Goal: Task Accomplishment & Management: Use online tool/utility

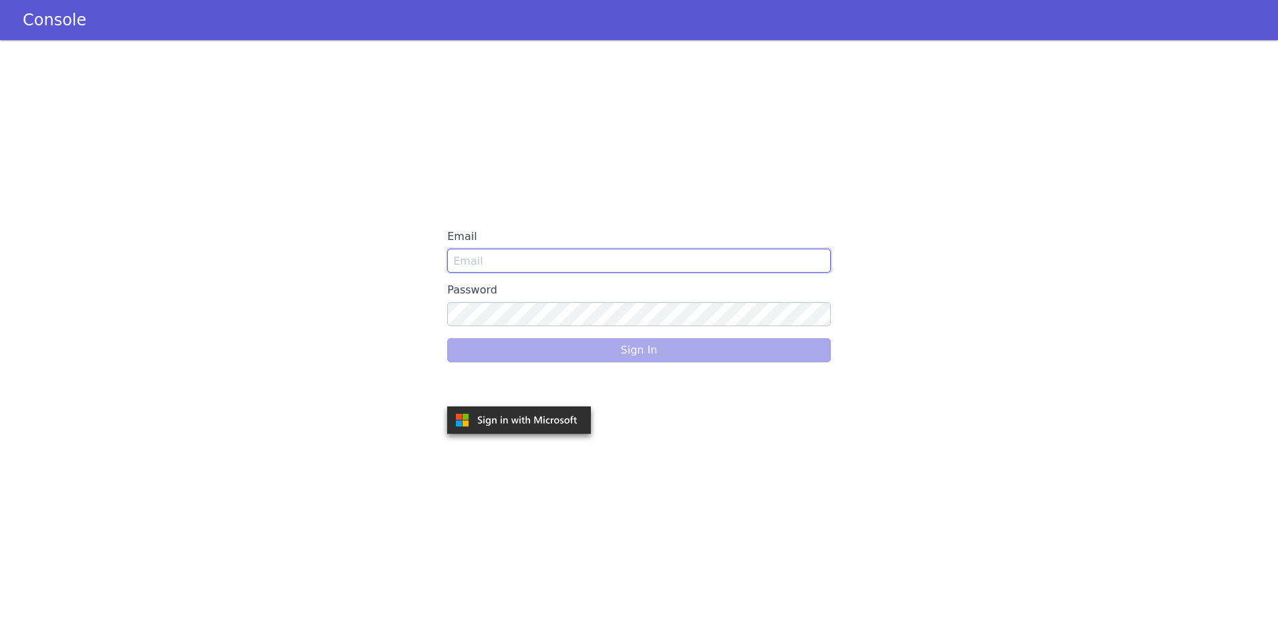
type input "Lauren@americanfinancellc.com"
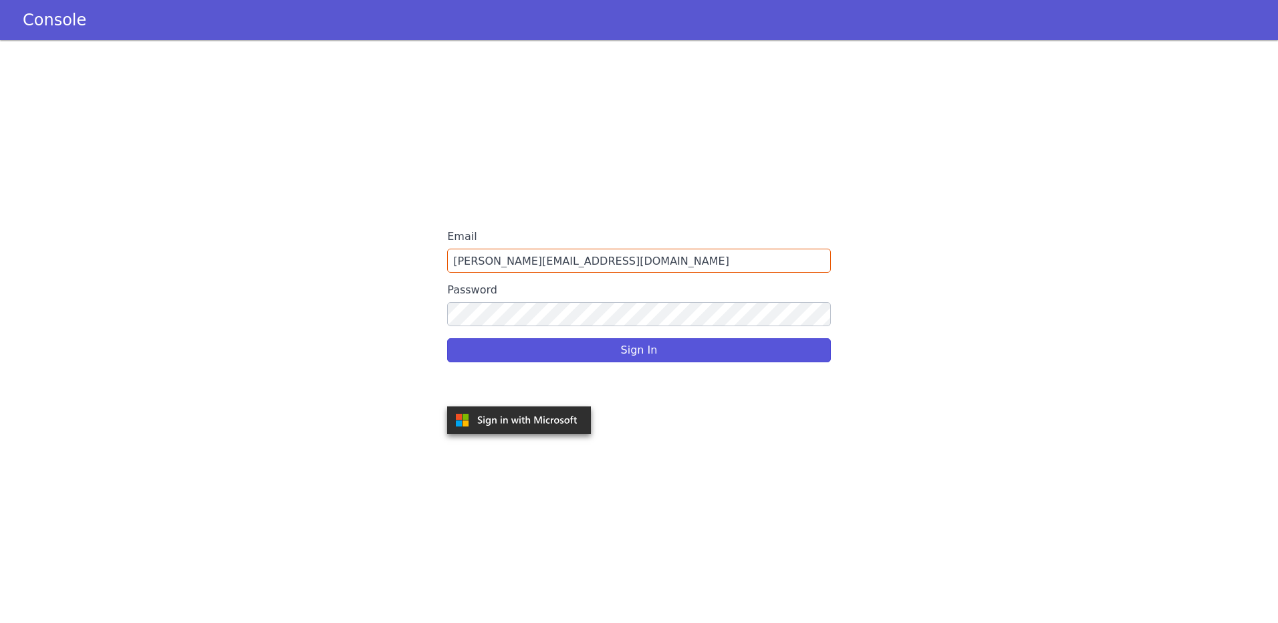
click at [647, 350] on div "Sign In" at bounding box center [639, 350] width 384 height 37
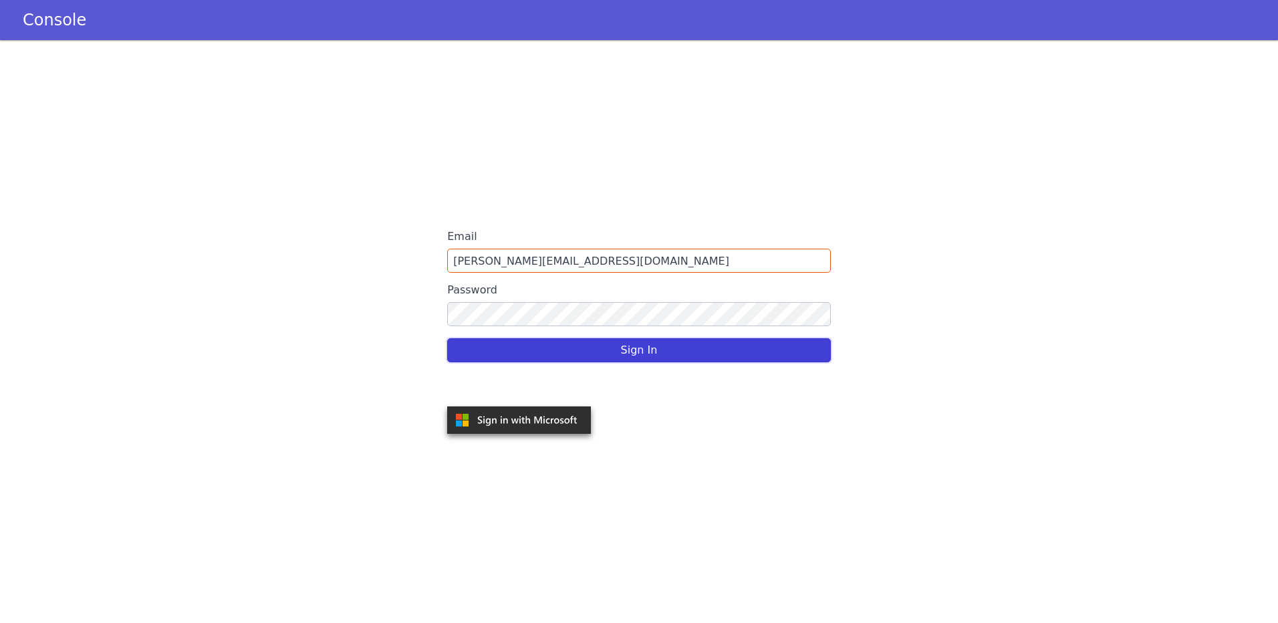
click at [647, 351] on button "Sign In" at bounding box center [639, 350] width 384 height 24
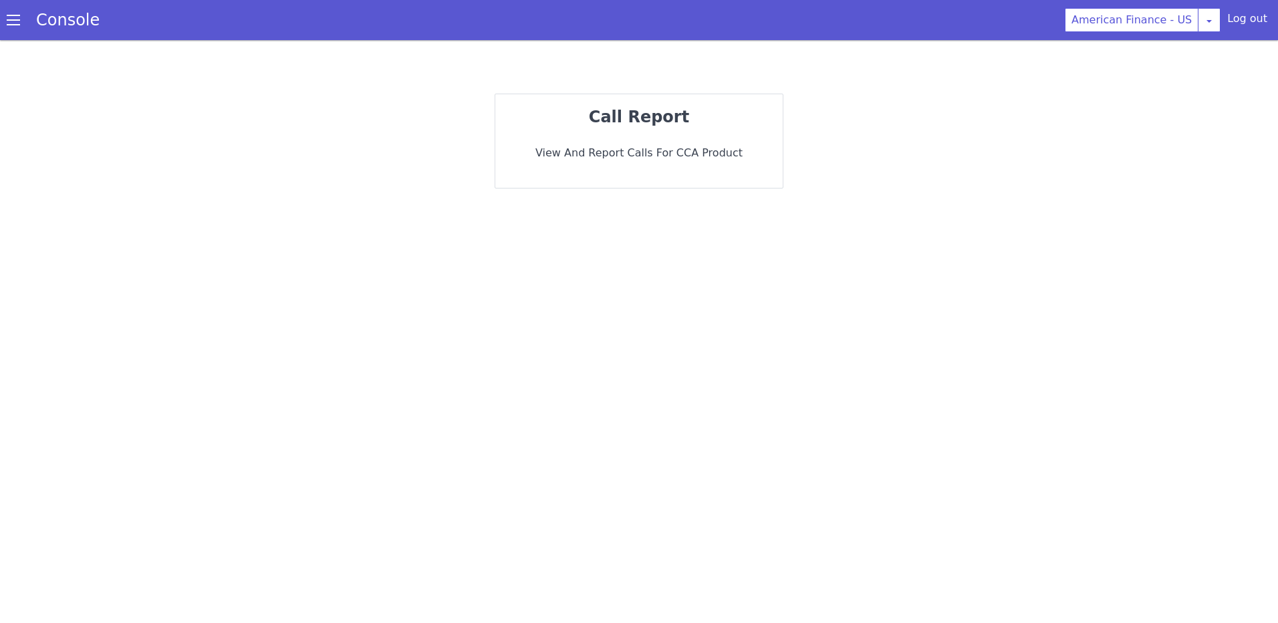
click at [15, 23] on span at bounding box center [13, 19] width 13 height 13
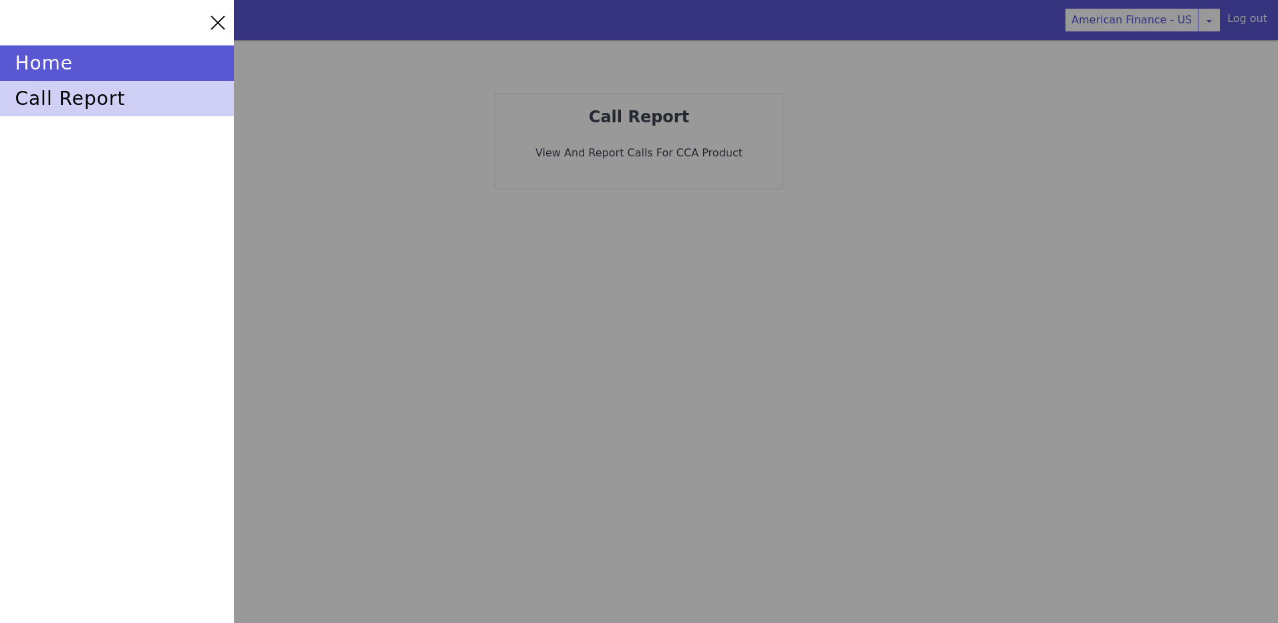
click at [93, 98] on div "call report" at bounding box center [117, 98] width 234 height 35
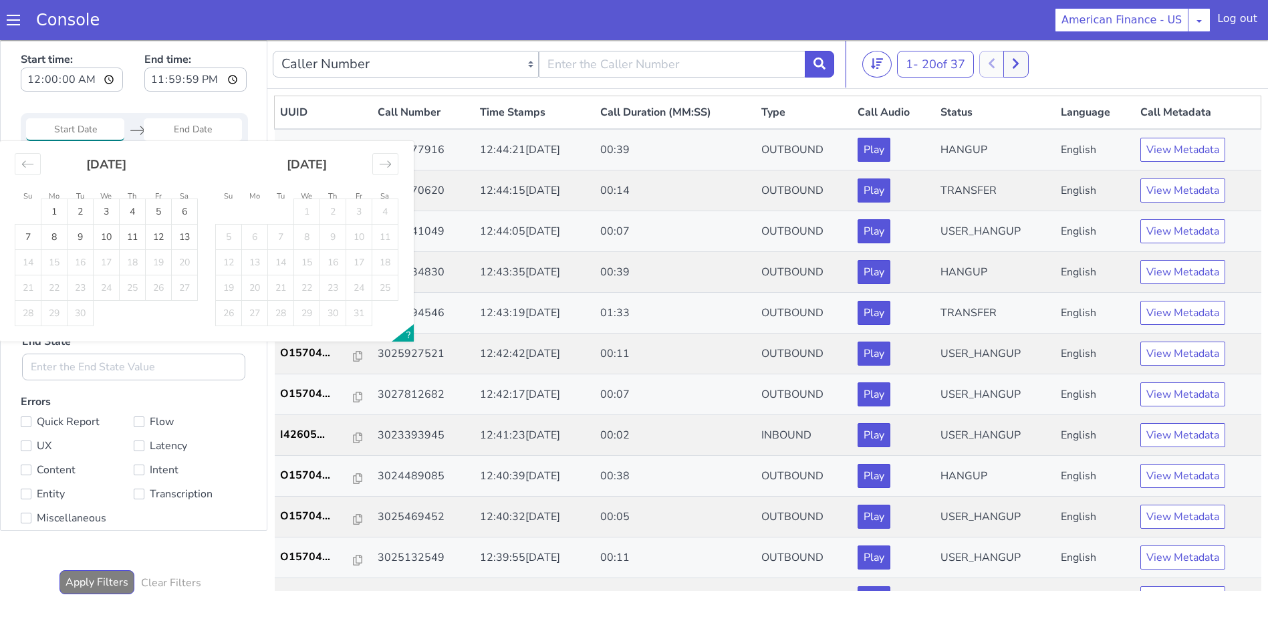
click at [116, 132] on input "Start Date" at bounding box center [75, 129] width 98 height 23
click at [187, 232] on td "13" at bounding box center [185, 237] width 26 height 25
type input "13 Sep 2025"
click at [185, 228] on td "13" at bounding box center [185, 237] width 26 height 25
type input "13 Sep 2025"
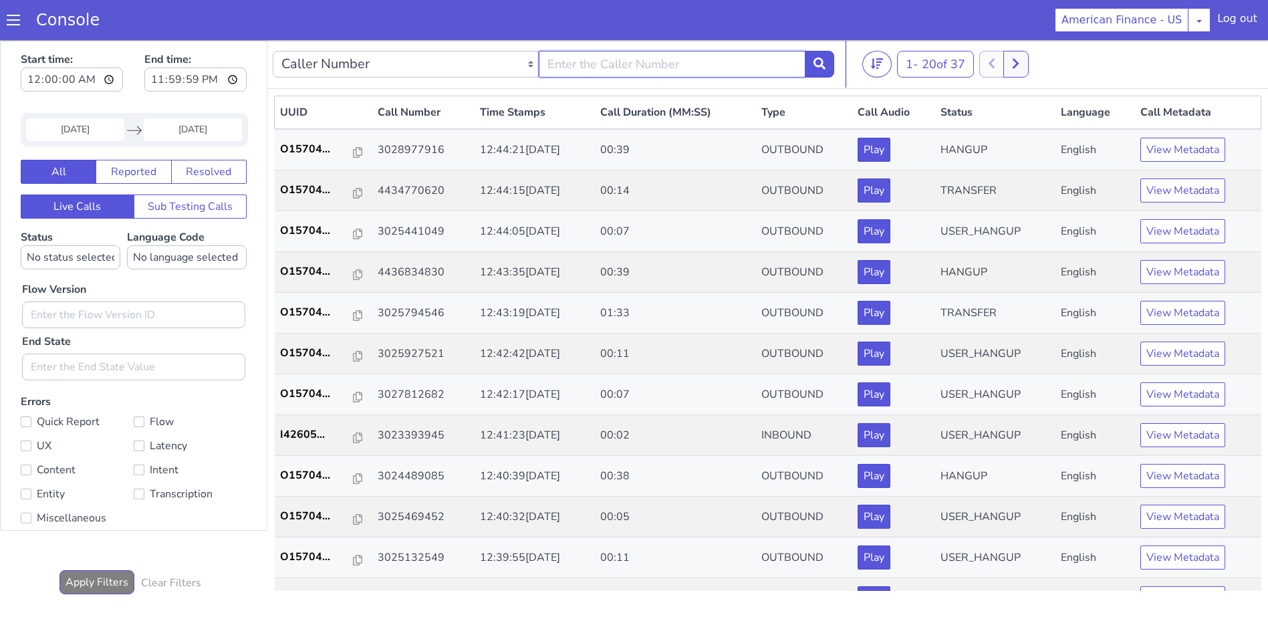
click at [656, 64] on input "text" at bounding box center [672, 64] width 266 height 27
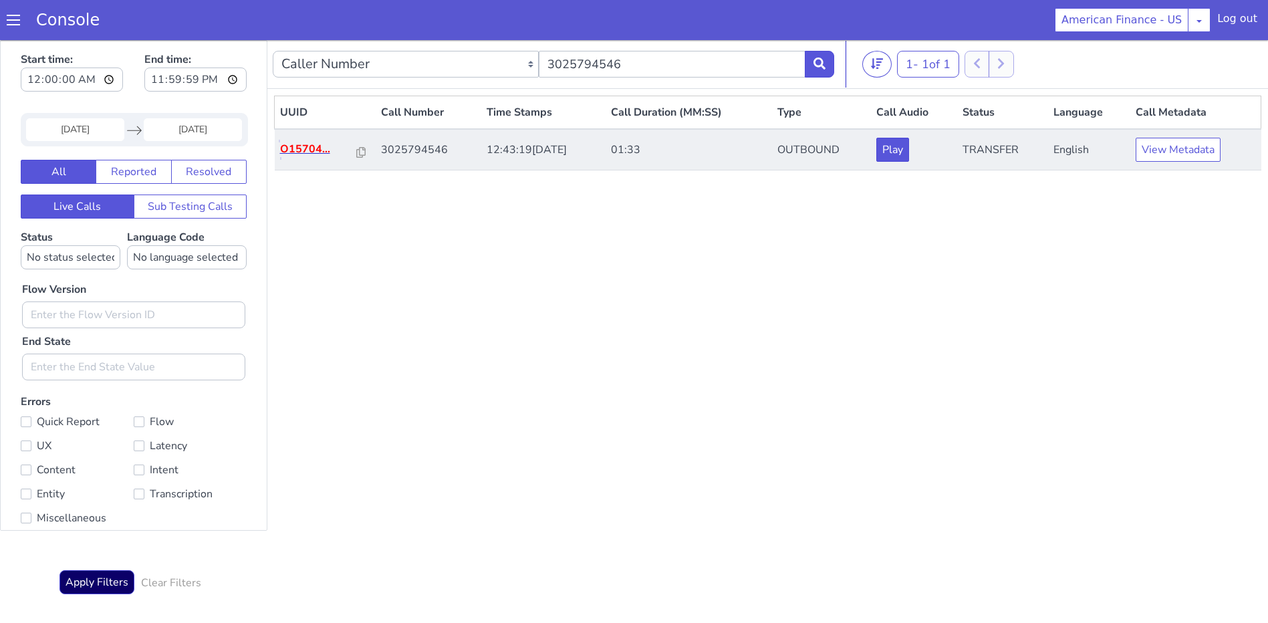
click at [308, 146] on p "O15704..." at bounding box center [319, 149] width 78 height 16
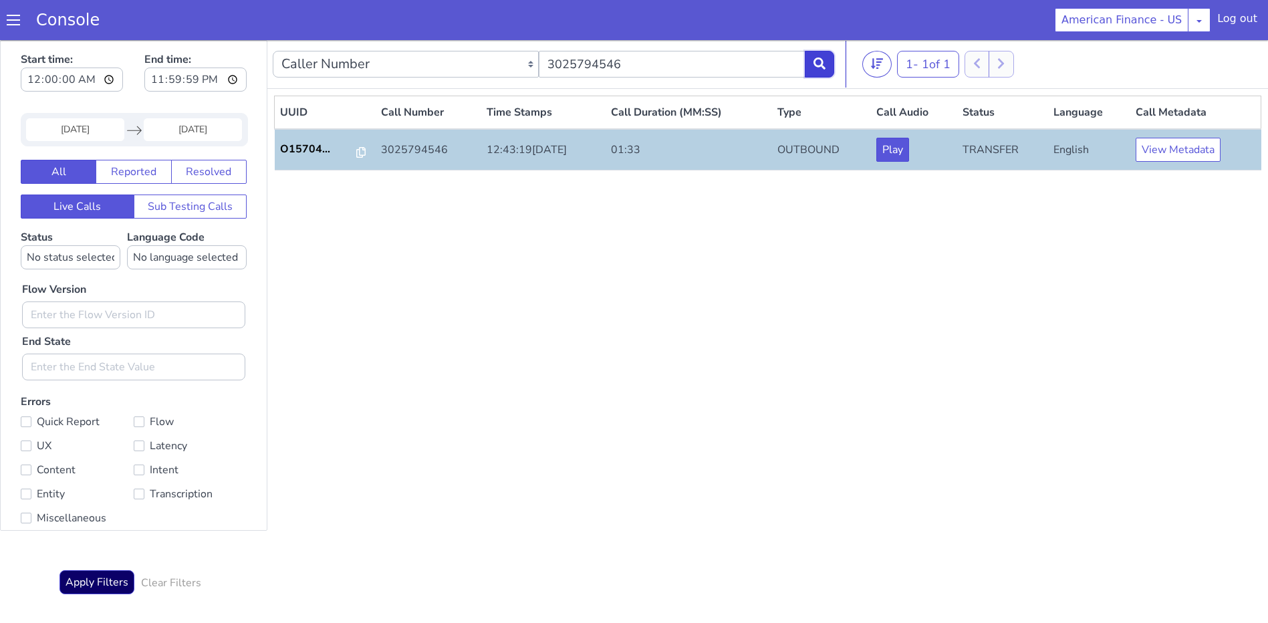
click at [817, 64] on icon at bounding box center [820, 63] width 12 height 12
click at [763, 64] on input "3025794546" at bounding box center [672, 64] width 266 height 27
type input "3"
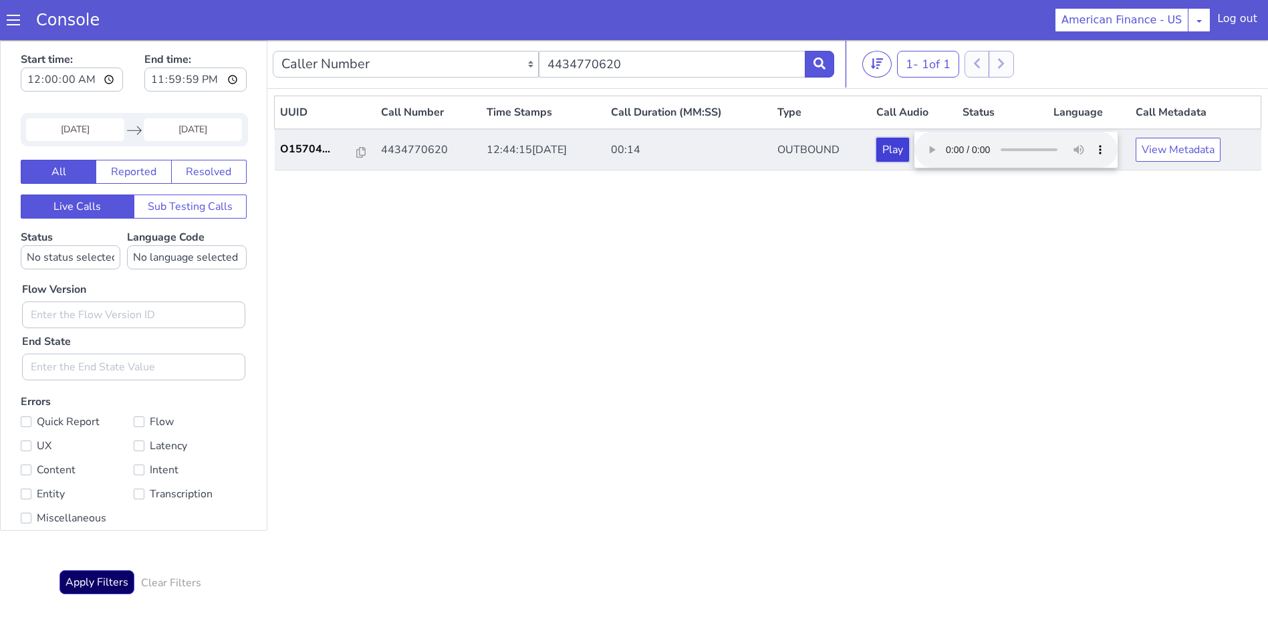
click at [909, 148] on button "Play" at bounding box center [893, 150] width 33 height 24
click at [1161, 149] on button "View Metadata" at bounding box center [1178, 150] width 85 height 24
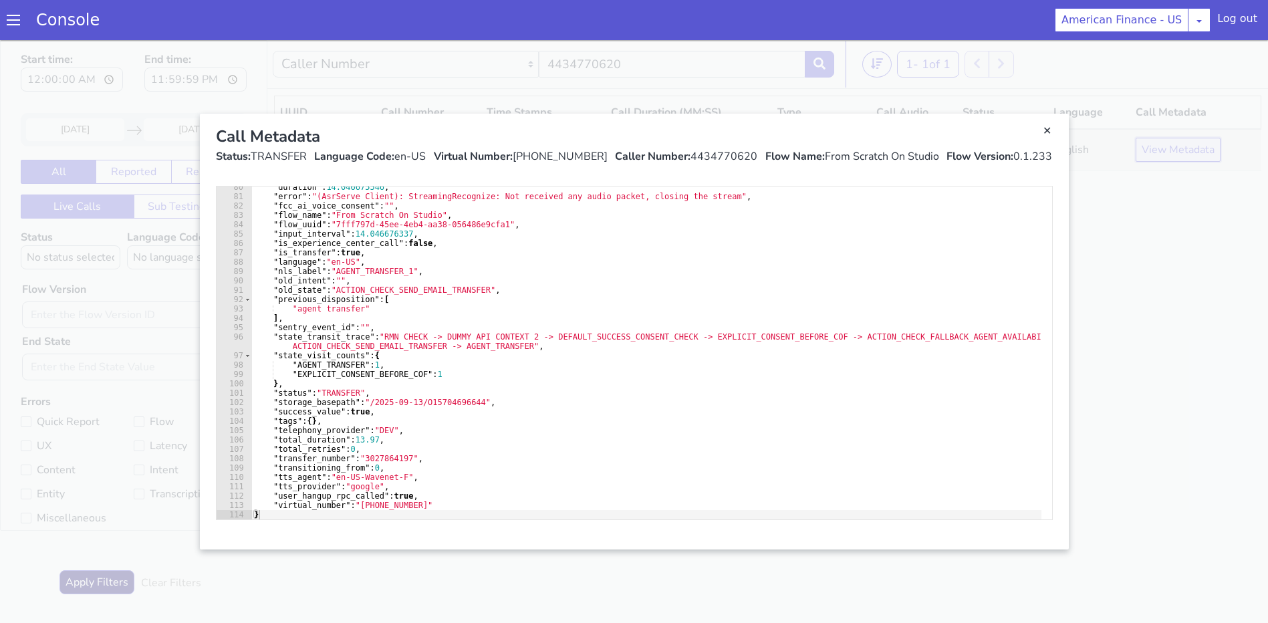
scroll to position [4, 0]
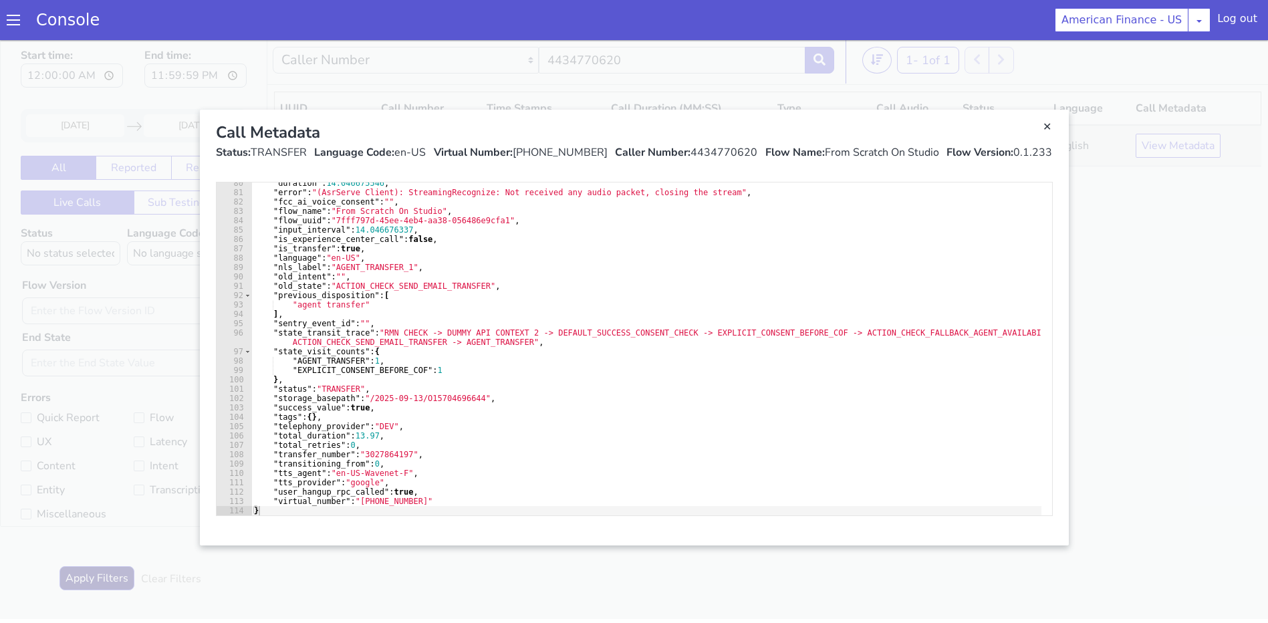
click at [1054, 126] on div "Call Metadata Status: TRANSFER Language Code: en-US Virtual Number: +1888530553…" at bounding box center [634, 141] width 858 height 62
click at [1048, 126] on link "Close" at bounding box center [1047, 126] width 13 height 13
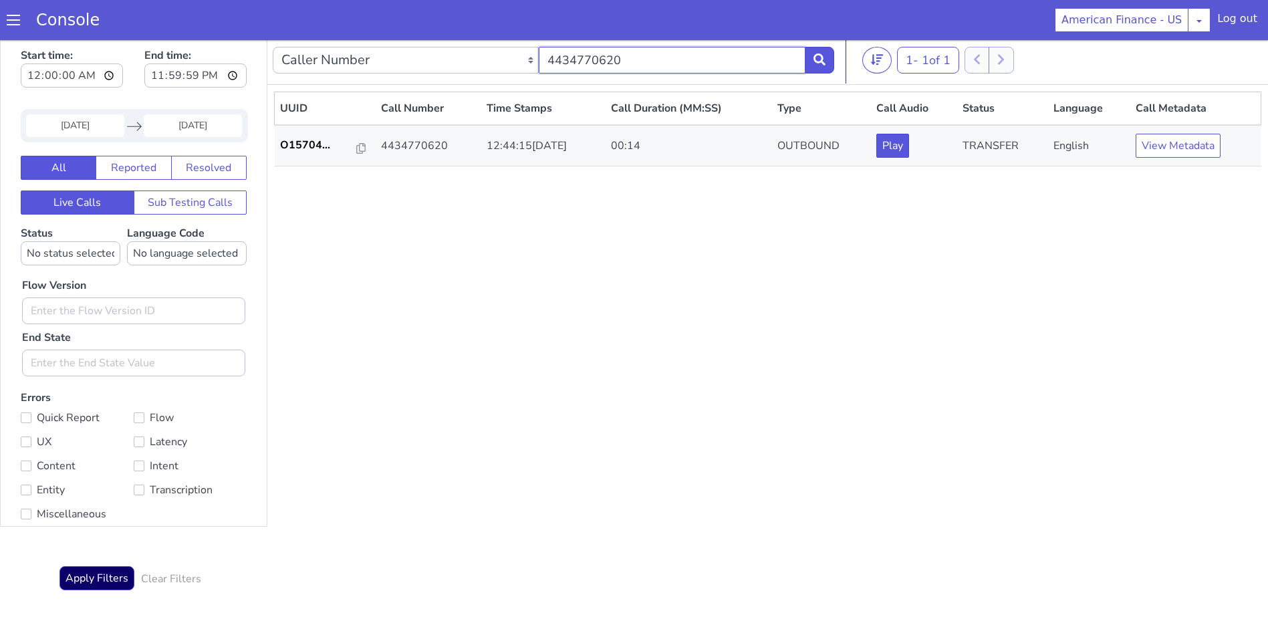
click at [776, 64] on input "4434770620" at bounding box center [672, 60] width 266 height 27
type input "4"
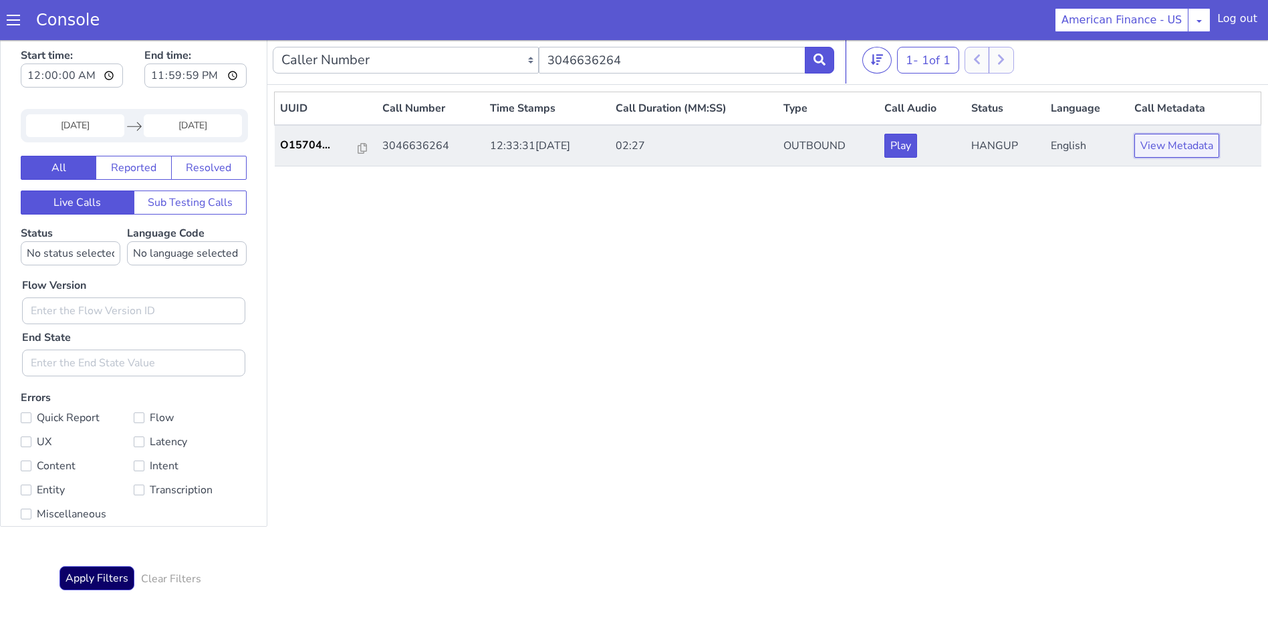
click at [1194, 144] on button "View Metadata" at bounding box center [1177, 146] width 85 height 24
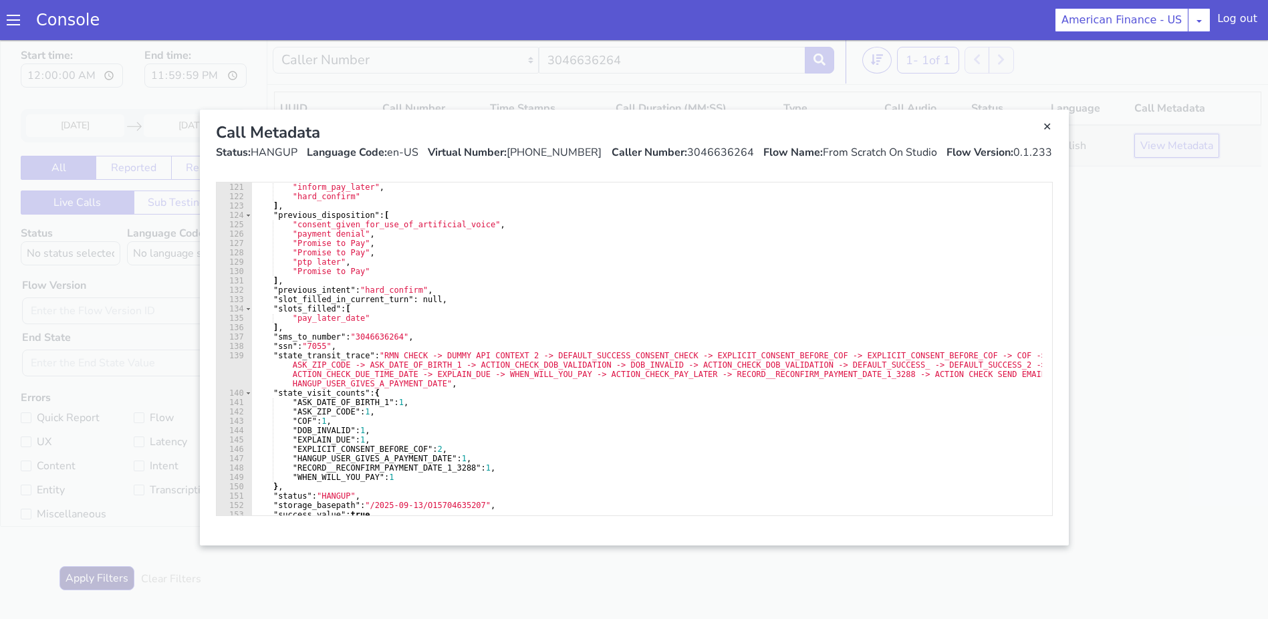
scroll to position [1203, 0]
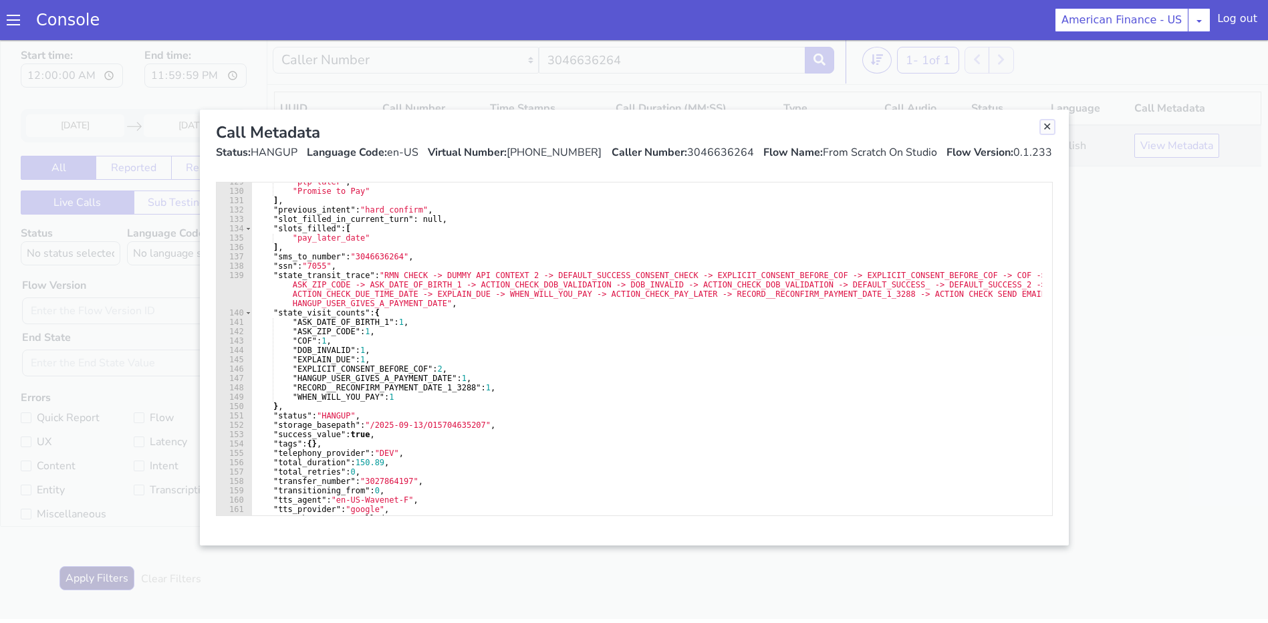
click at [1050, 128] on link "Close" at bounding box center [1047, 126] width 13 height 13
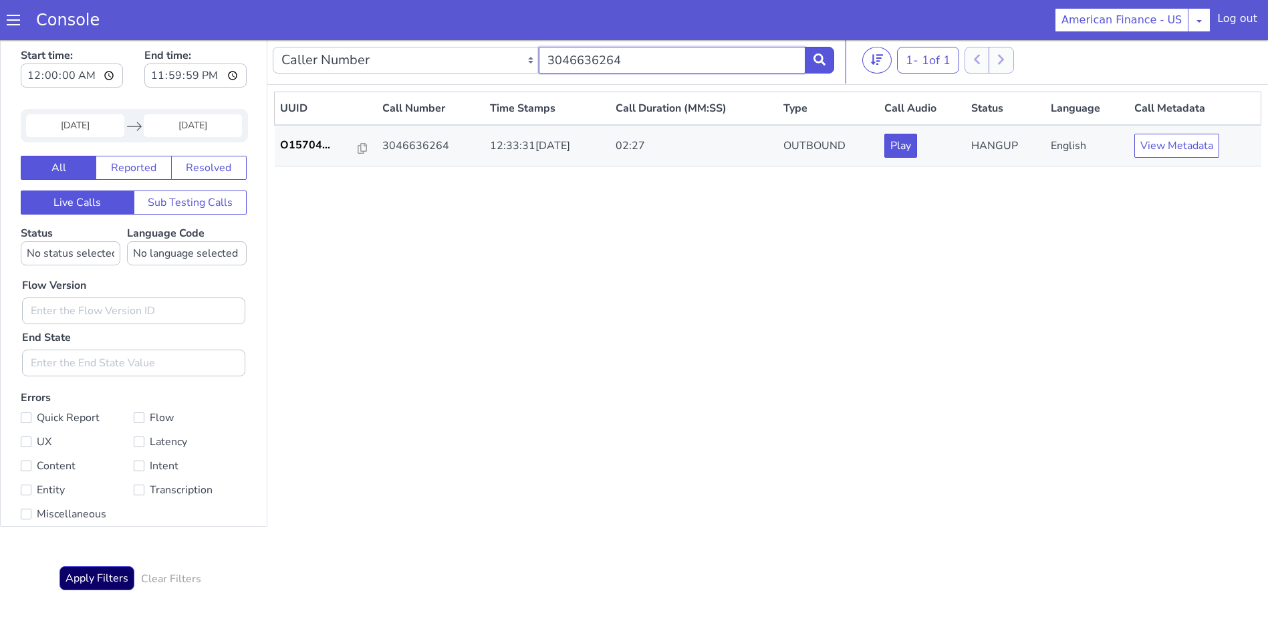
click at [679, 57] on input "3046636264" at bounding box center [672, 60] width 266 height 27
type input "3"
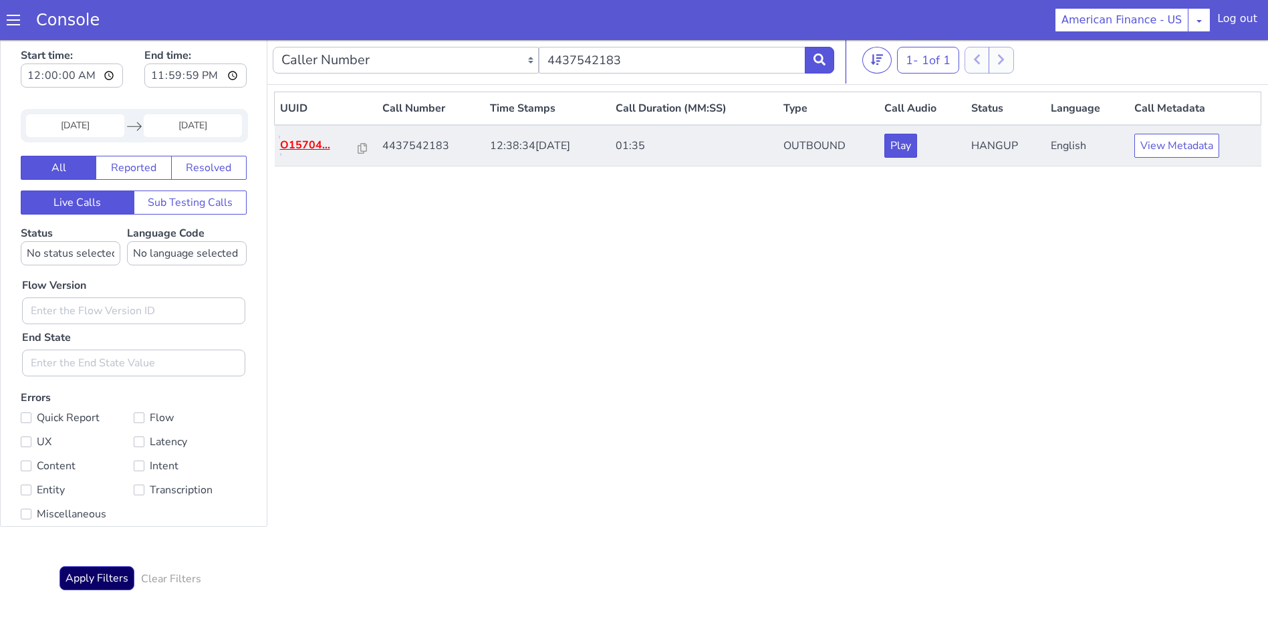
click at [300, 144] on p "O15704..." at bounding box center [319, 145] width 79 height 16
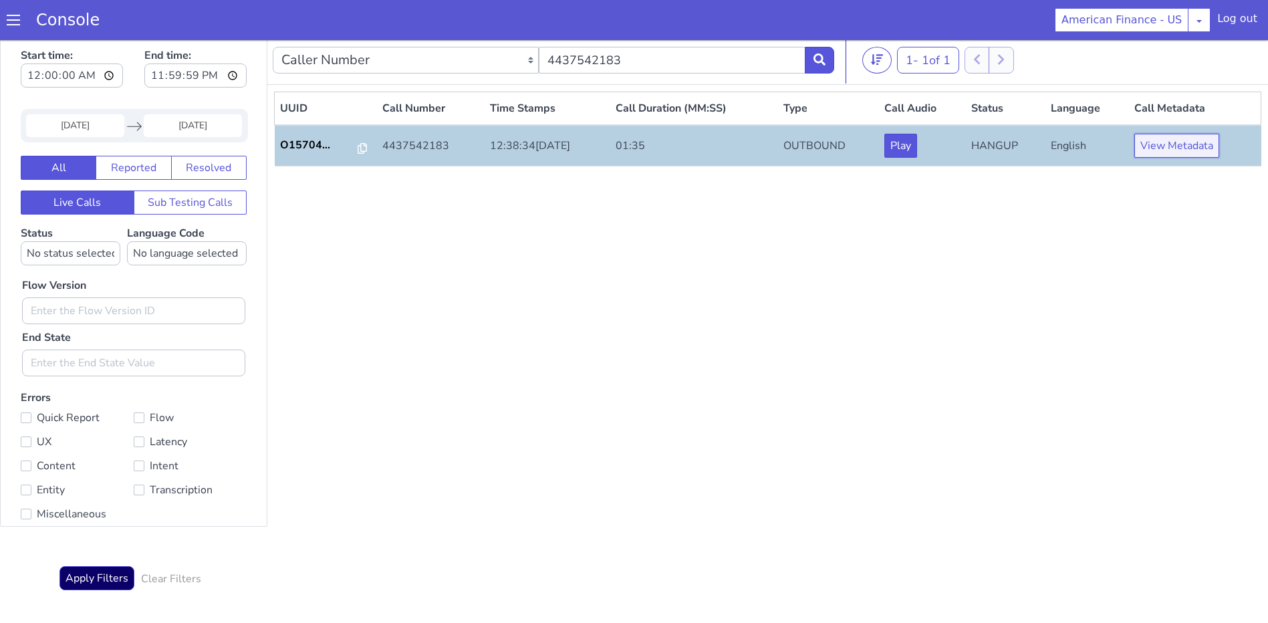
click at [1173, 150] on button "View Metadata" at bounding box center [1177, 146] width 85 height 24
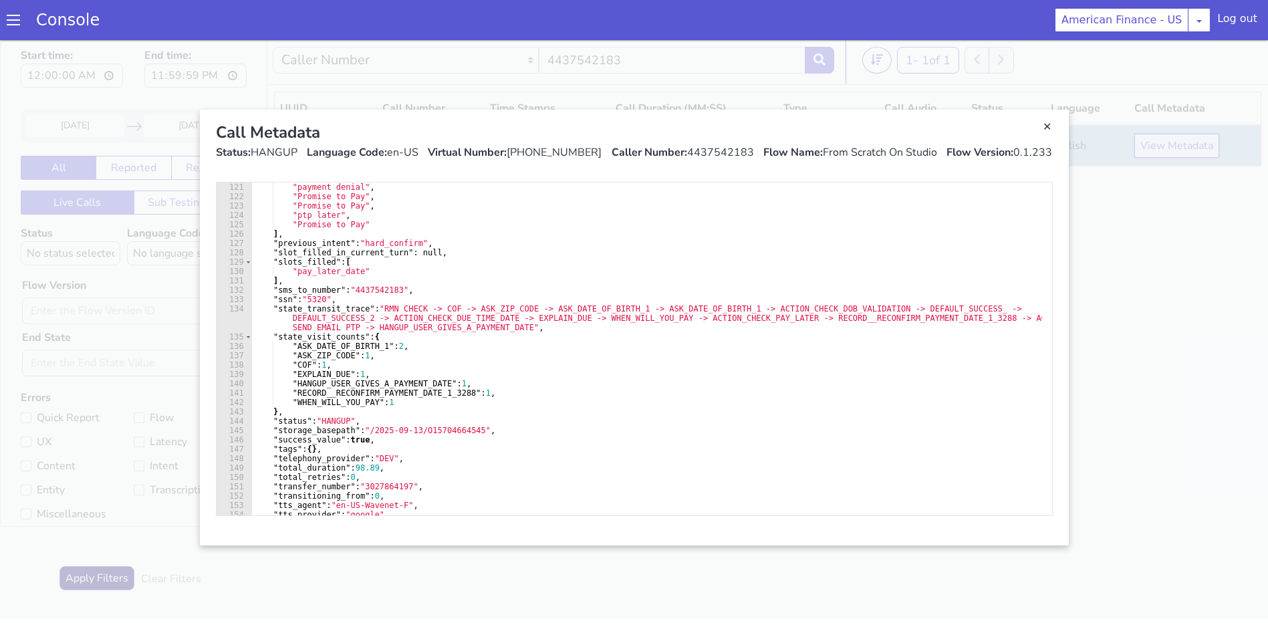
scroll to position [1163, 0]
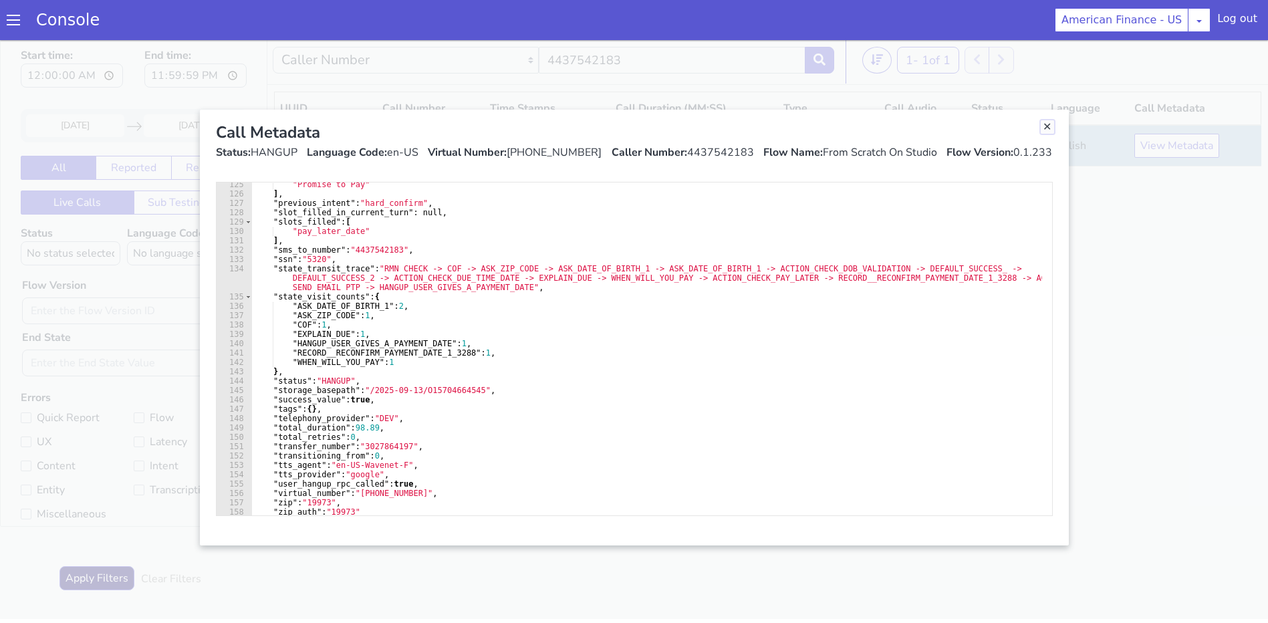
click at [1048, 126] on link "Close" at bounding box center [1047, 126] width 13 height 13
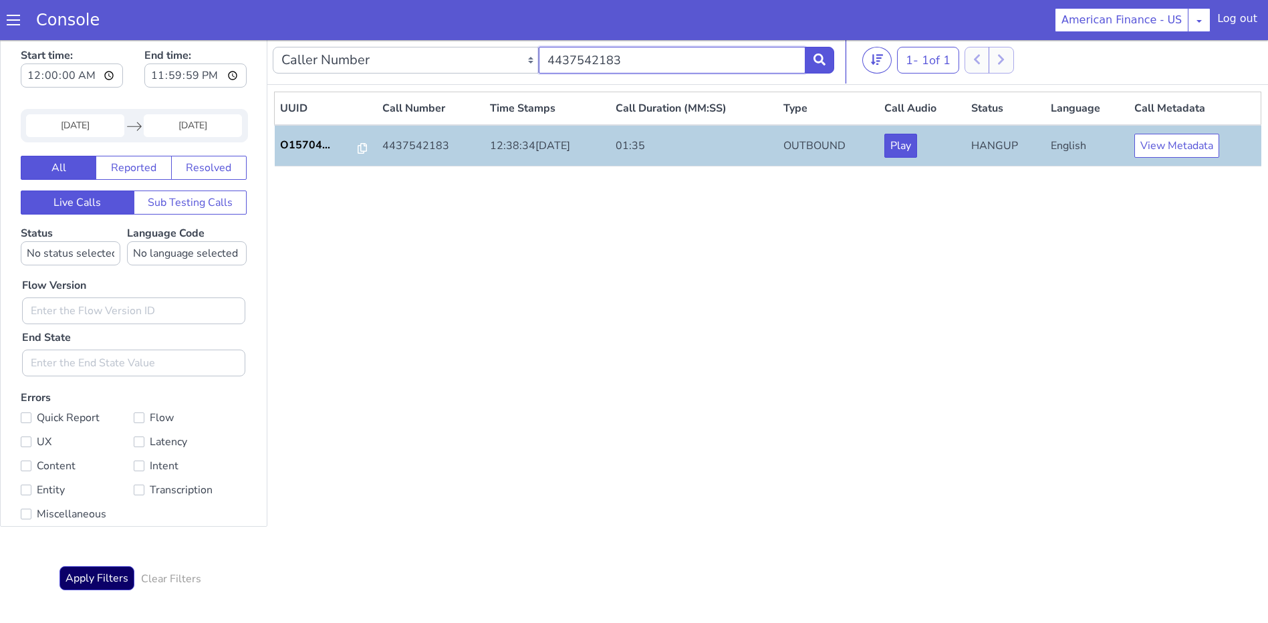
click at [687, 68] on input "4437542183" at bounding box center [672, 60] width 266 height 27
type input "4"
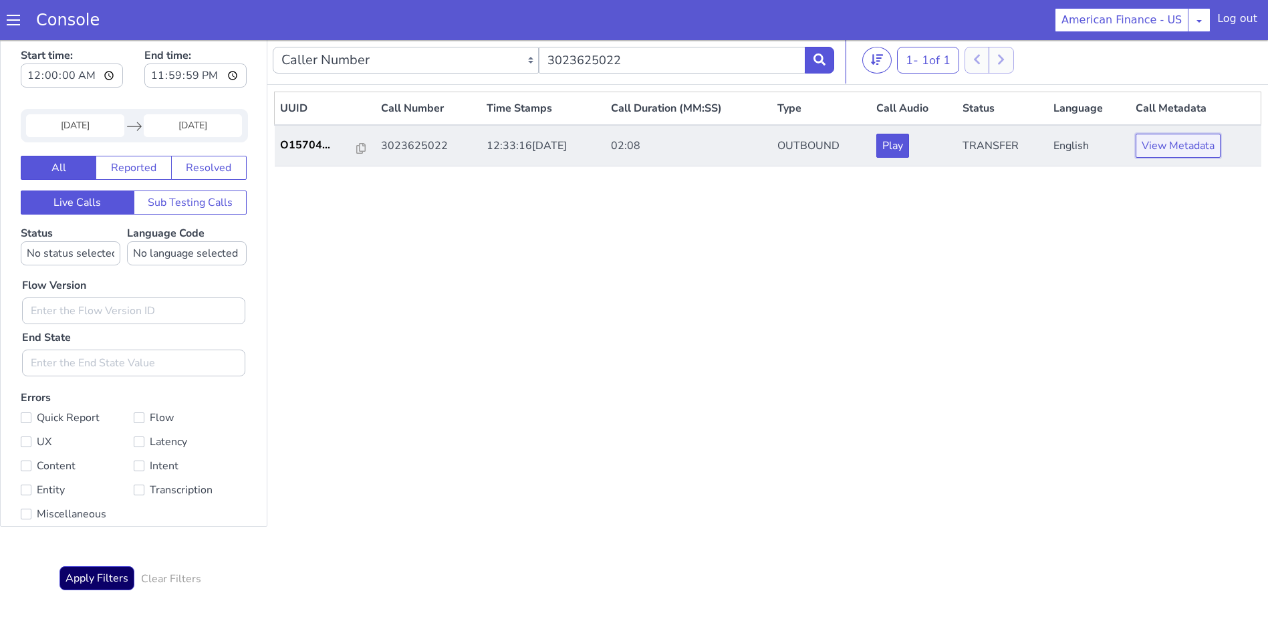
click at [1179, 149] on button "View Metadata" at bounding box center [1178, 146] width 85 height 24
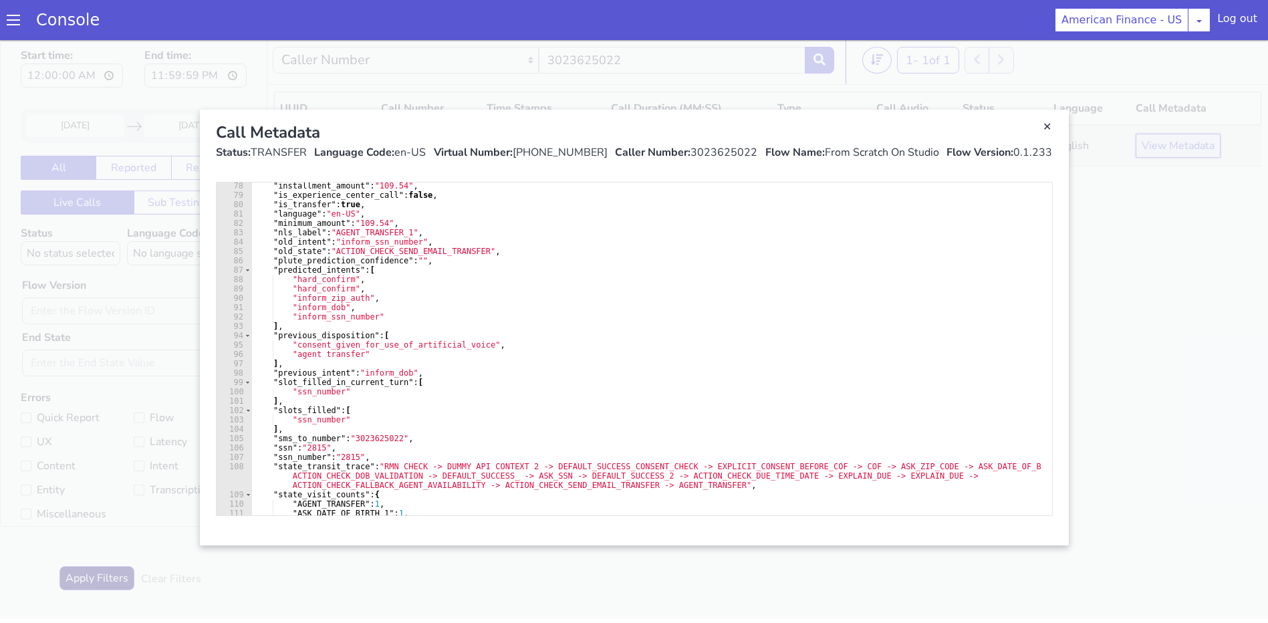
scroll to position [762, 0]
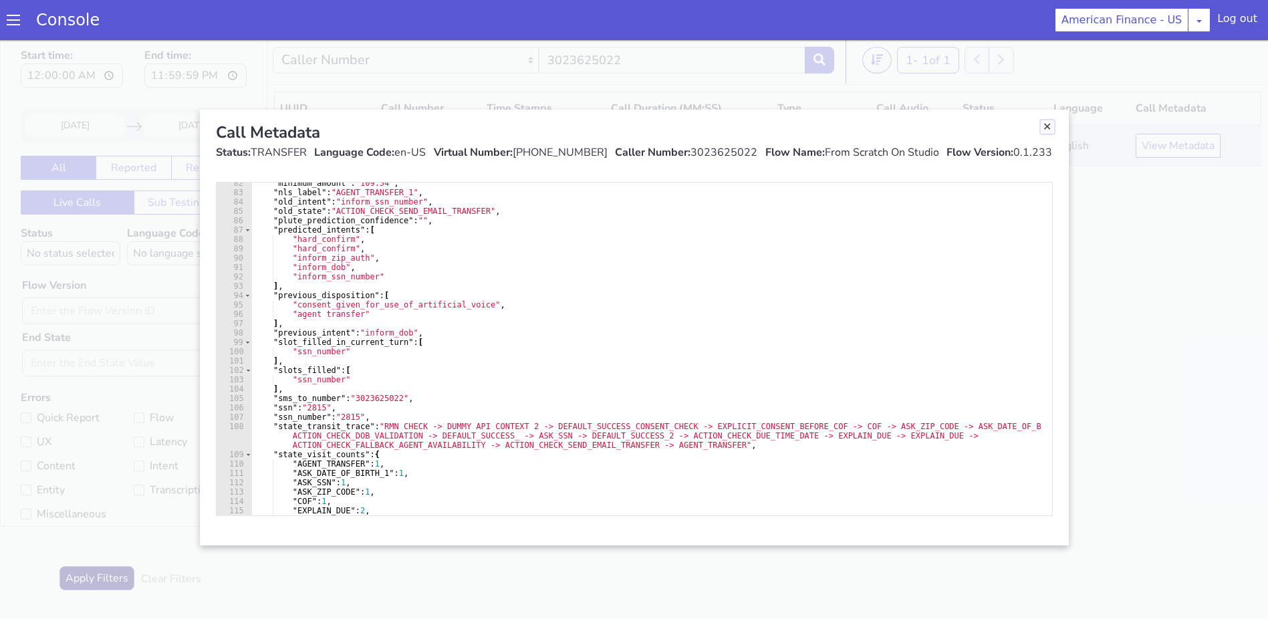
click at [1046, 130] on link "Close" at bounding box center [1047, 126] width 13 height 13
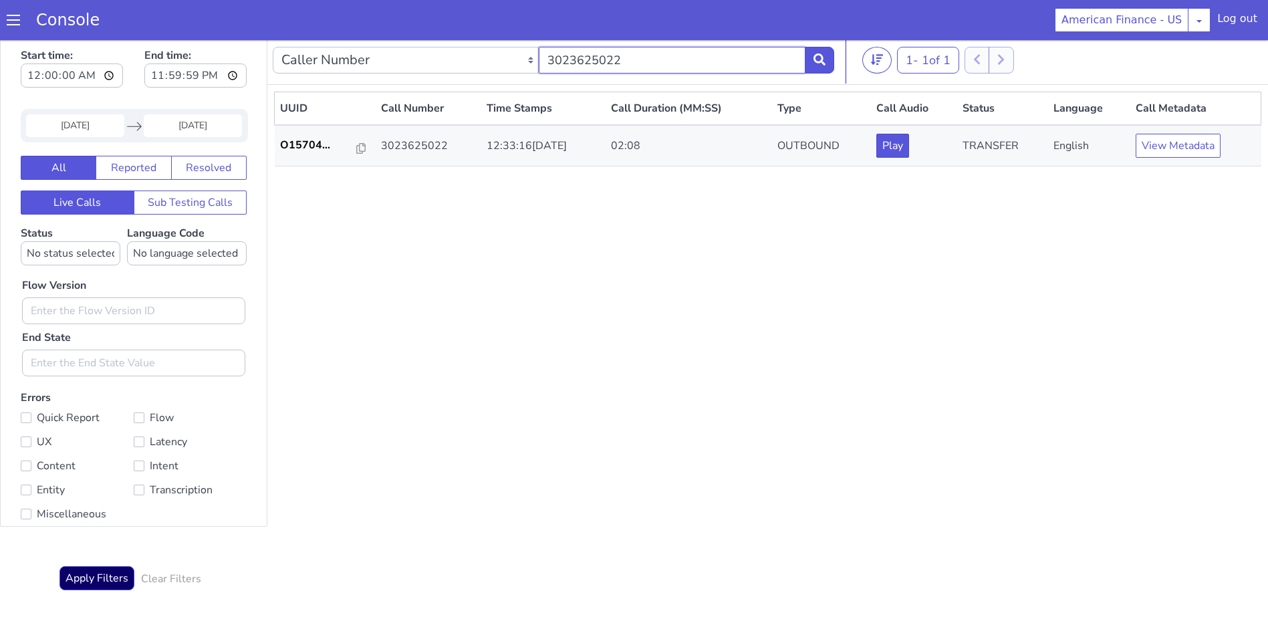
click at [735, 60] on input "3023625022" at bounding box center [672, 60] width 266 height 27
type input "3"
type input "3025089625"
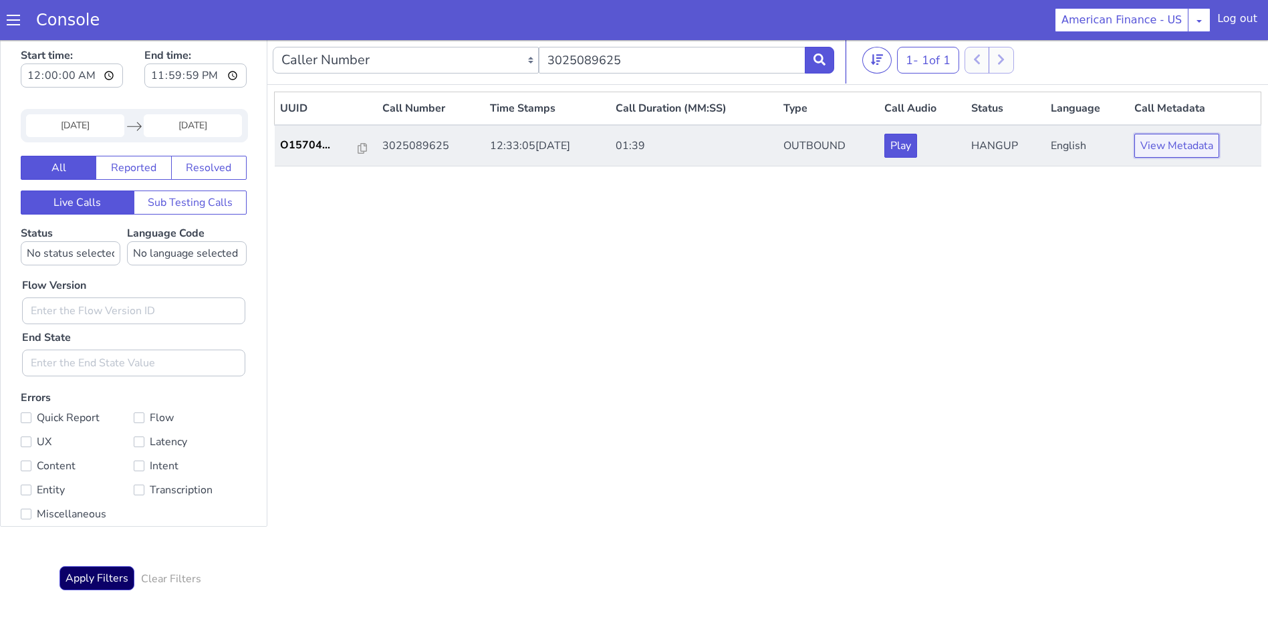
click at [1187, 152] on button "View Metadata" at bounding box center [1177, 146] width 85 height 24
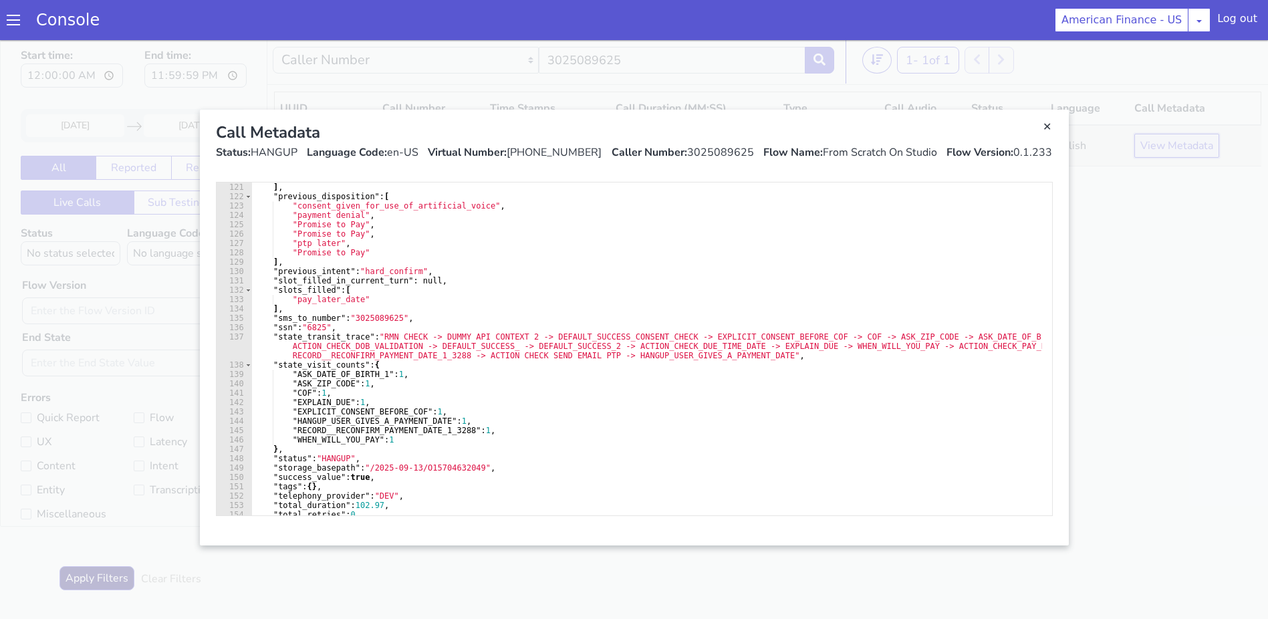
scroll to position [1123, 0]
